Goal: Task Accomplishment & Management: Manage account settings

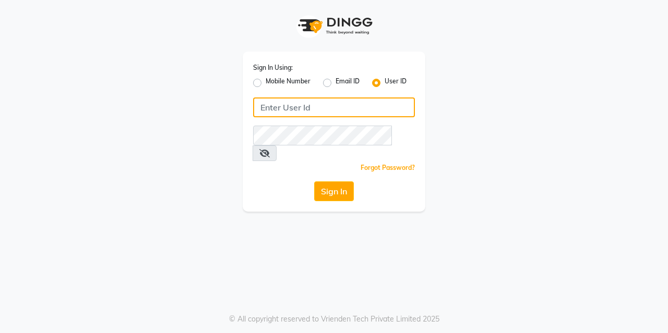
type input "lasuranspa"
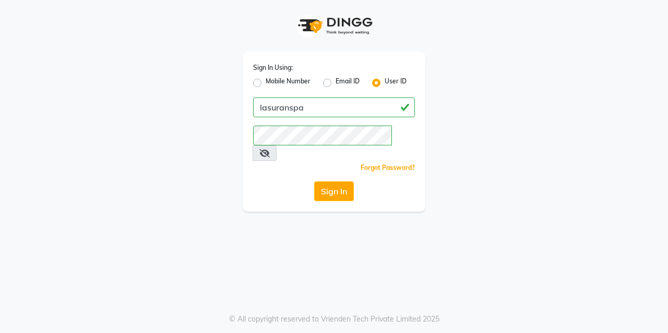
click at [327, 182] on button "Sign In" at bounding box center [334, 192] width 40 height 20
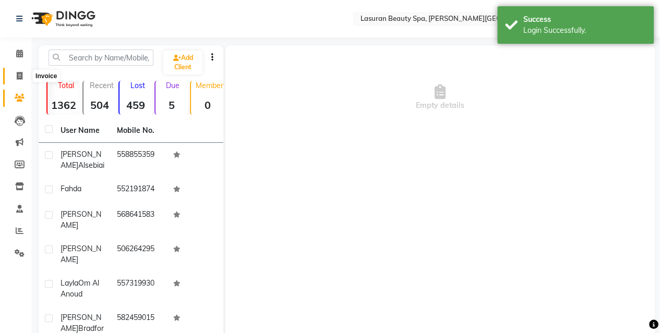
click at [26, 74] on span at bounding box center [19, 76] width 18 height 12
select select "6941"
select select "service"
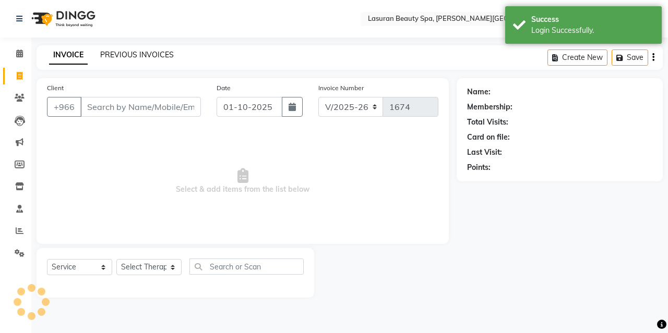
click at [152, 56] on link "PREVIOUS INVOICES" at bounding box center [137, 54] width 74 height 9
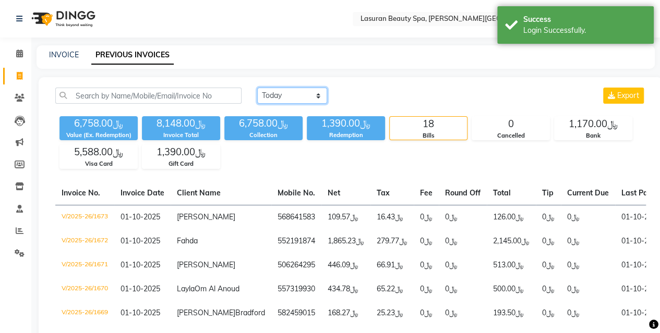
click at [294, 94] on select "[DATE] [DATE] Custom Range" at bounding box center [292, 96] width 70 height 16
select select "range"
click at [257, 88] on select "[DATE] [DATE] Custom Range" at bounding box center [292, 96] width 70 height 16
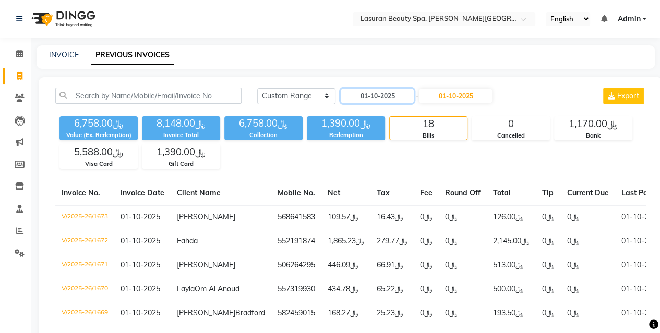
click at [360, 101] on input "01-10-2025" at bounding box center [377, 96] width 73 height 15
select select "10"
select select "2025"
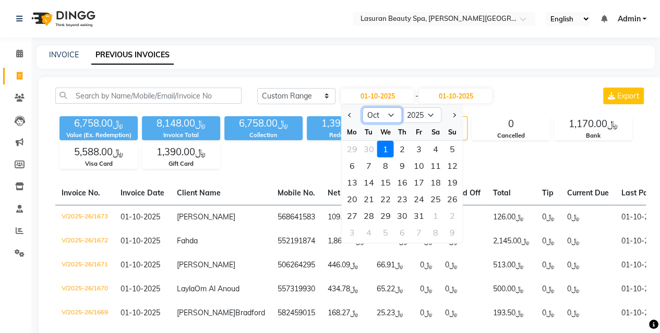
click at [384, 118] on select "Jan Feb Mar Apr May Jun [DATE] Aug Sep Oct Nov Dec" at bounding box center [383, 115] width 40 height 16
select select "1"
click at [363, 107] on select "Jan Feb Mar Apr May Jun [DATE] Aug Sep Oct Nov Dec" at bounding box center [383, 115] width 40 height 16
click at [407, 213] on div "30" at bounding box center [402, 216] width 17 height 17
type input "[DATE]"
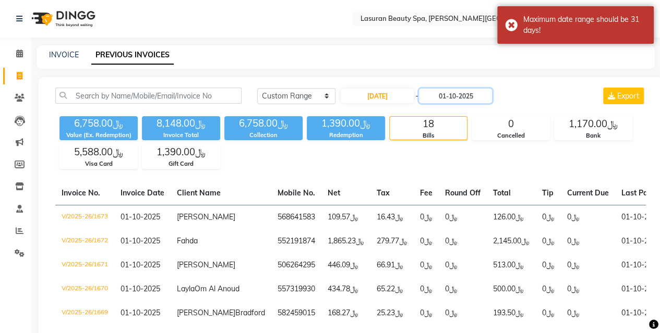
click at [470, 98] on input "01-10-2025" at bounding box center [455, 96] width 73 height 15
select select "10"
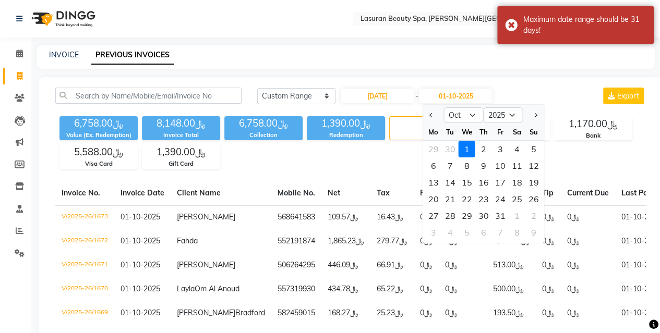
click at [487, 211] on div "30" at bounding box center [483, 216] width 17 height 17
type input "[DATE]"
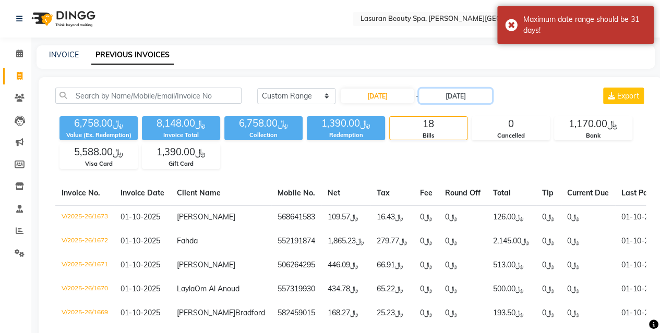
click at [459, 101] on input "[DATE]" at bounding box center [455, 96] width 73 height 15
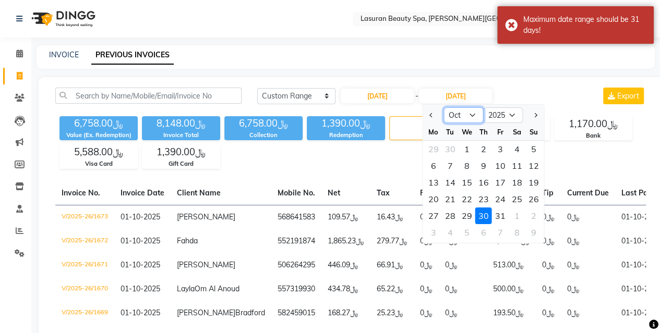
click at [456, 110] on select "Jan Feb Mar Apr May Jun [DATE] Aug Sep Oct Nov Dec" at bounding box center [464, 115] width 40 height 16
select select "1"
click at [444, 107] on select "Jan Feb Mar Apr May Jun [DATE] Aug Sep Oct Nov Dec" at bounding box center [464, 115] width 40 height 16
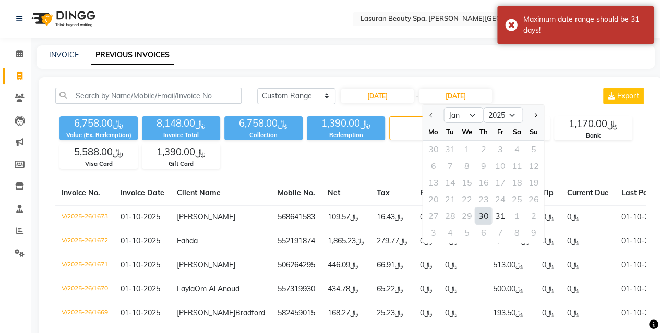
click at [483, 213] on div "30" at bounding box center [483, 216] width 17 height 17
type input "[DATE]"
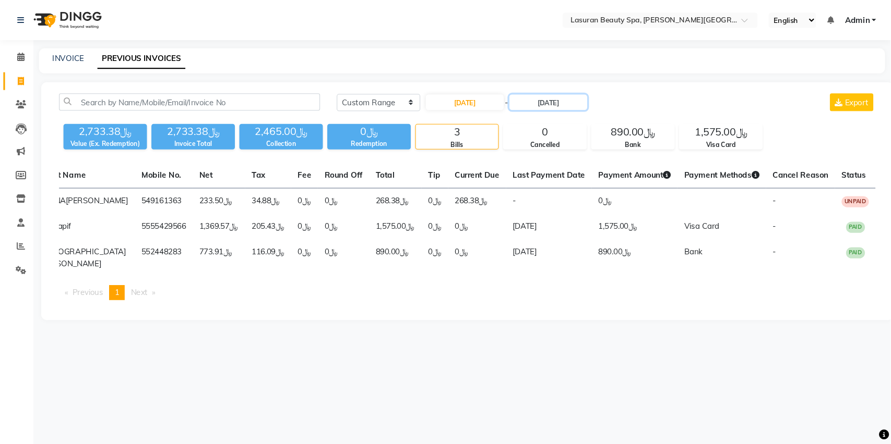
scroll to position [0, 112]
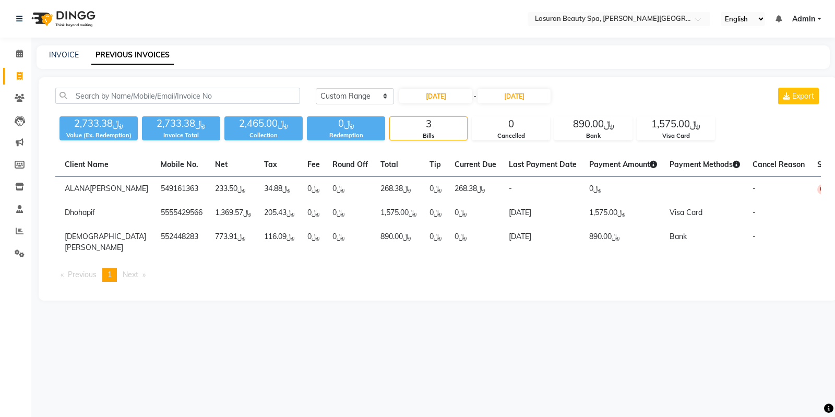
drag, startPoint x: 615, startPoint y: 3, endPoint x: 562, endPoint y: 283, distance: 285.5
click at [562, 283] on div "Invoice No. Invoice Date Client Name Mobile No. Net Tax Fee Round Off Total Tip…" at bounding box center [438, 221] width 778 height 137
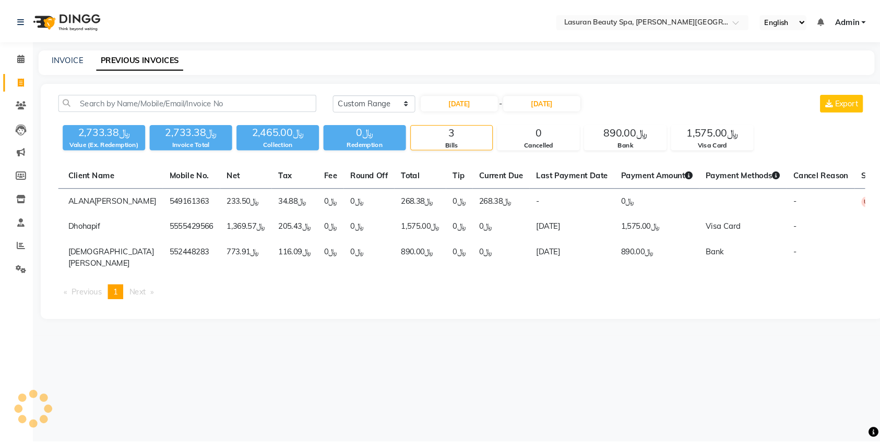
scroll to position [0, 57]
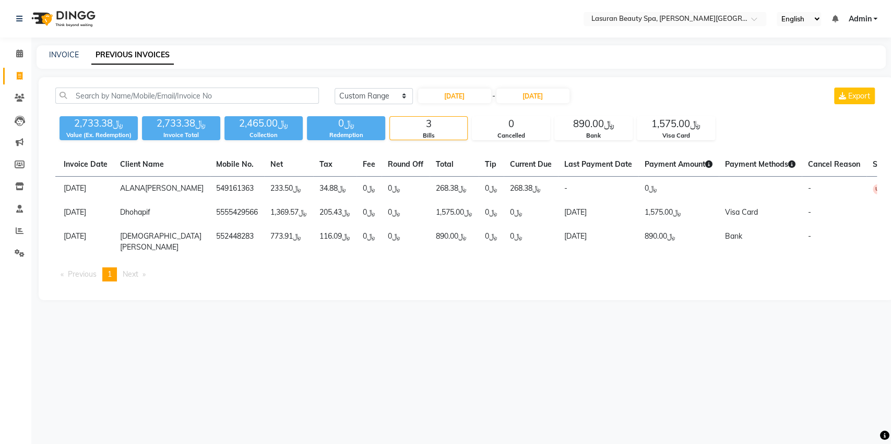
drag, startPoint x: 719, startPoint y: 1, endPoint x: 626, endPoint y: 294, distance: 307.4
click at [626, 282] on ul "Previous page 1 / 1 You're on page 1 Next page" at bounding box center [465, 275] width 821 height 14
click at [471, 94] on input "[DATE]" at bounding box center [454, 96] width 73 height 15
select select "2025"
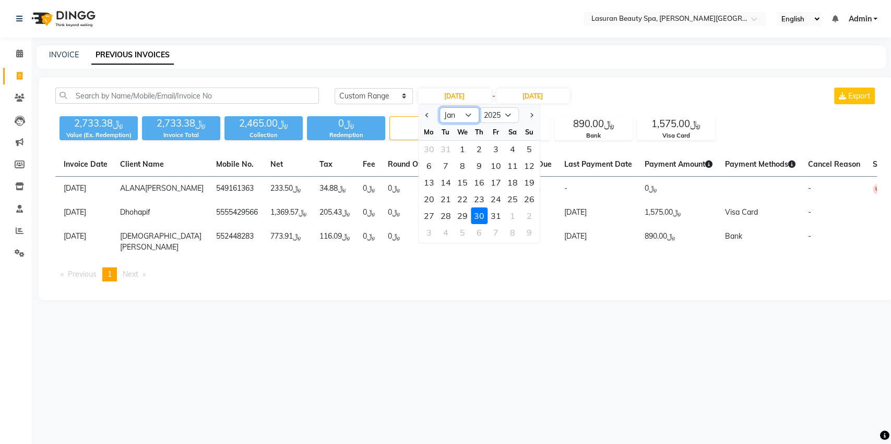
click at [459, 118] on select "Jan Feb Mar Apr May Jun [DATE] Aug Sep Oct Nov Dec" at bounding box center [459, 115] width 40 height 16
select select "6"
click at [439, 107] on select "Jan Feb Mar Apr May Jun [DATE] Aug Sep Oct Nov Dec" at bounding box center [459, 115] width 40 height 16
click at [533, 217] on div "29" at bounding box center [529, 216] width 17 height 17
type input "[DATE]"
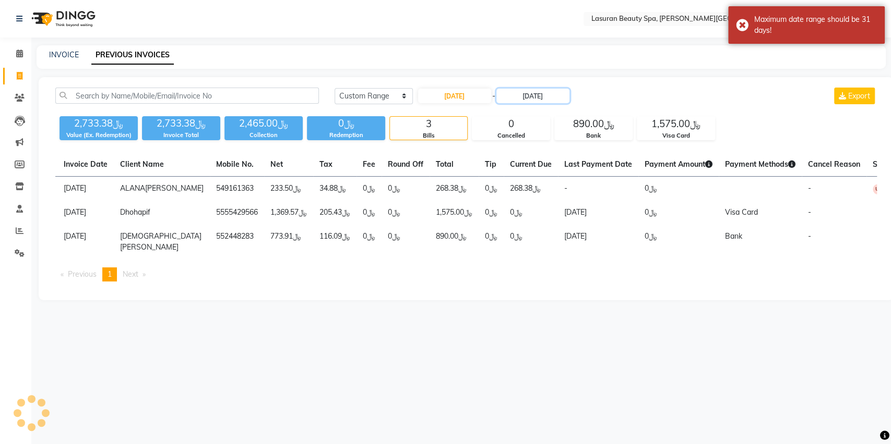
click at [525, 97] on input "[DATE]" at bounding box center [532, 96] width 73 height 15
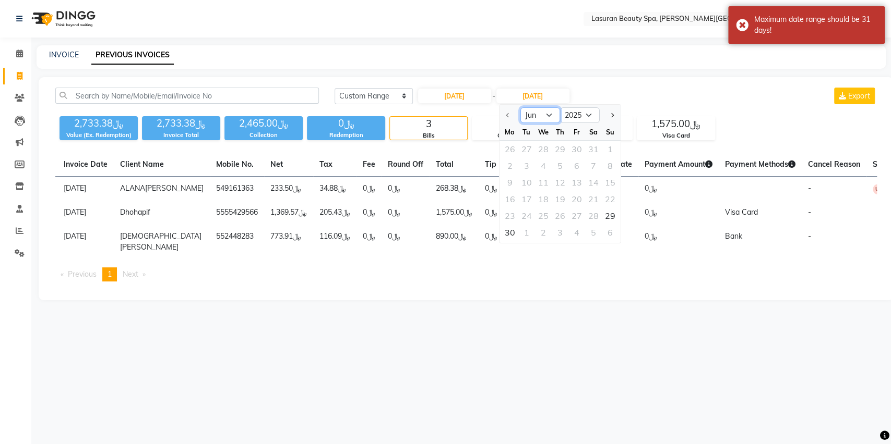
click at [525, 116] on select "Jun [DATE] Aug Sep Oct Nov Dec" at bounding box center [540, 115] width 40 height 16
click at [615, 209] on div "29" at bounding box center [609, 216] width 17 height 17
type input "[DATE]"
